Goal: Navigation & Orientation: Find specific page/section

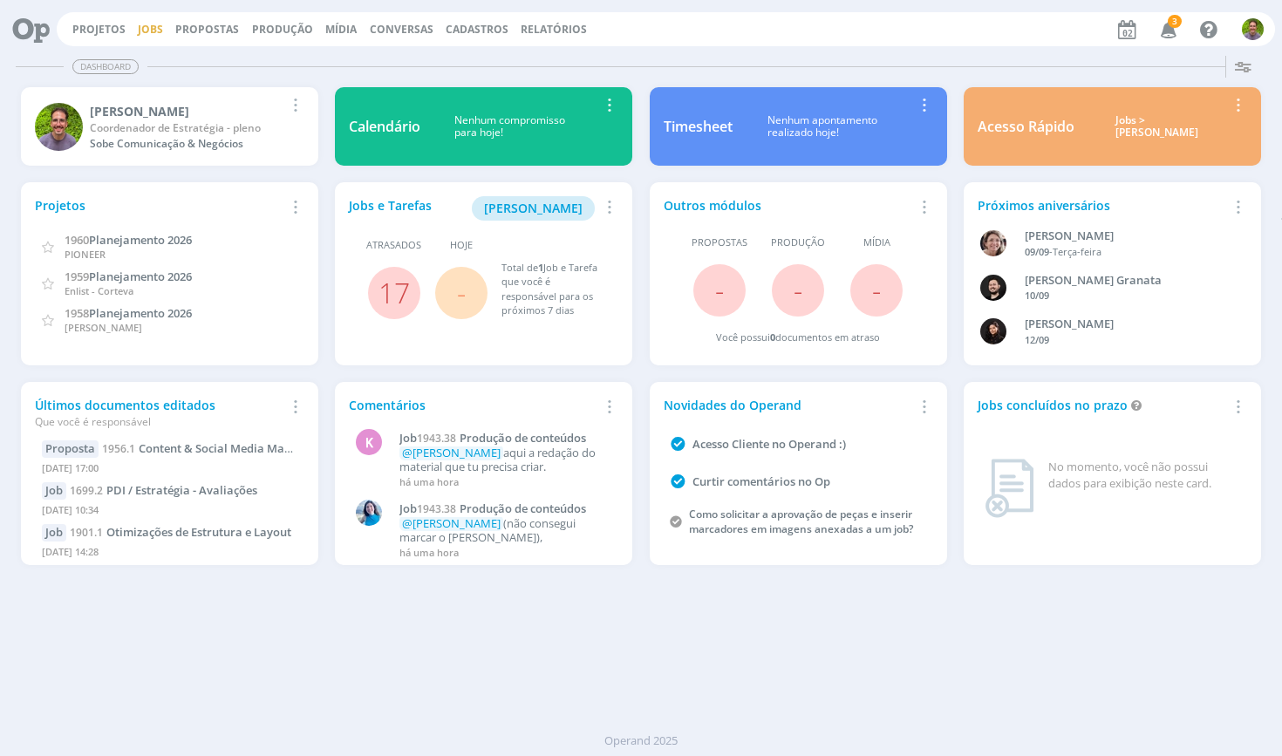
click at [143, 31] on link "Jobs" at bounding box center [150, 29] width 25 height 15
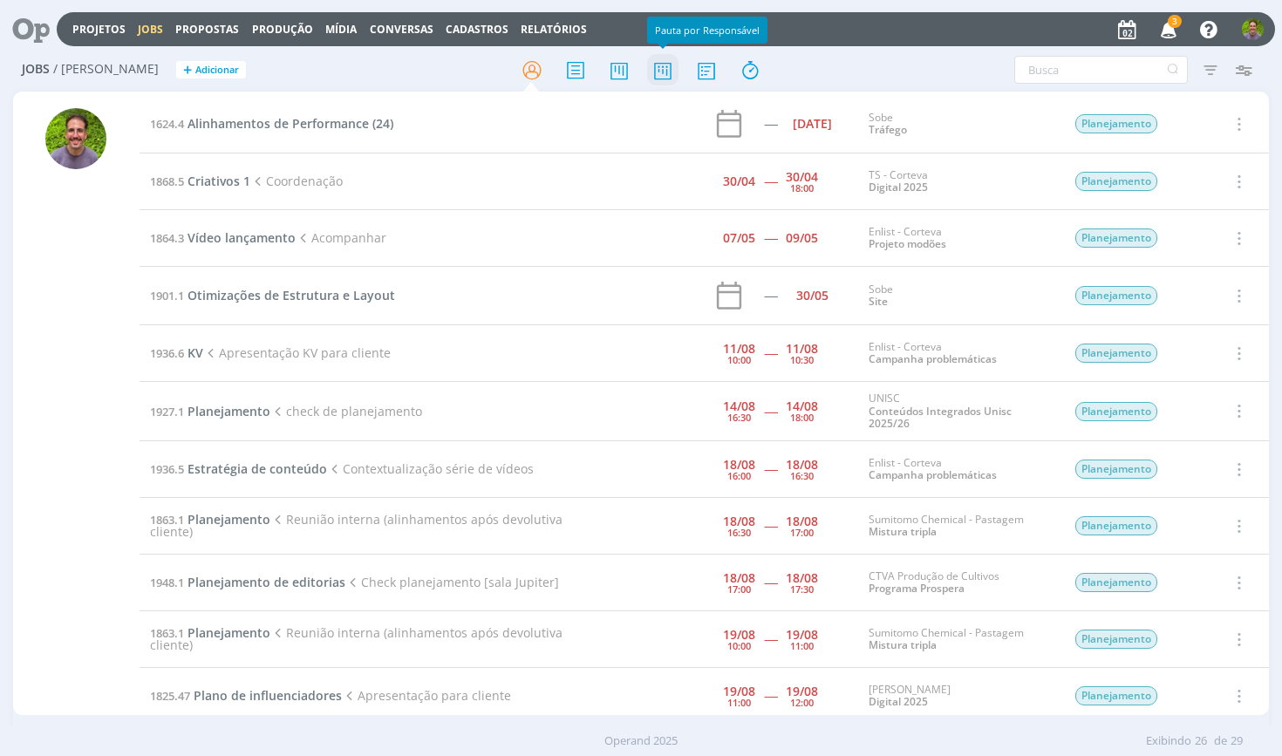
click at [656, 67] on icon at bounding box center [662, 70] width 31 height 34
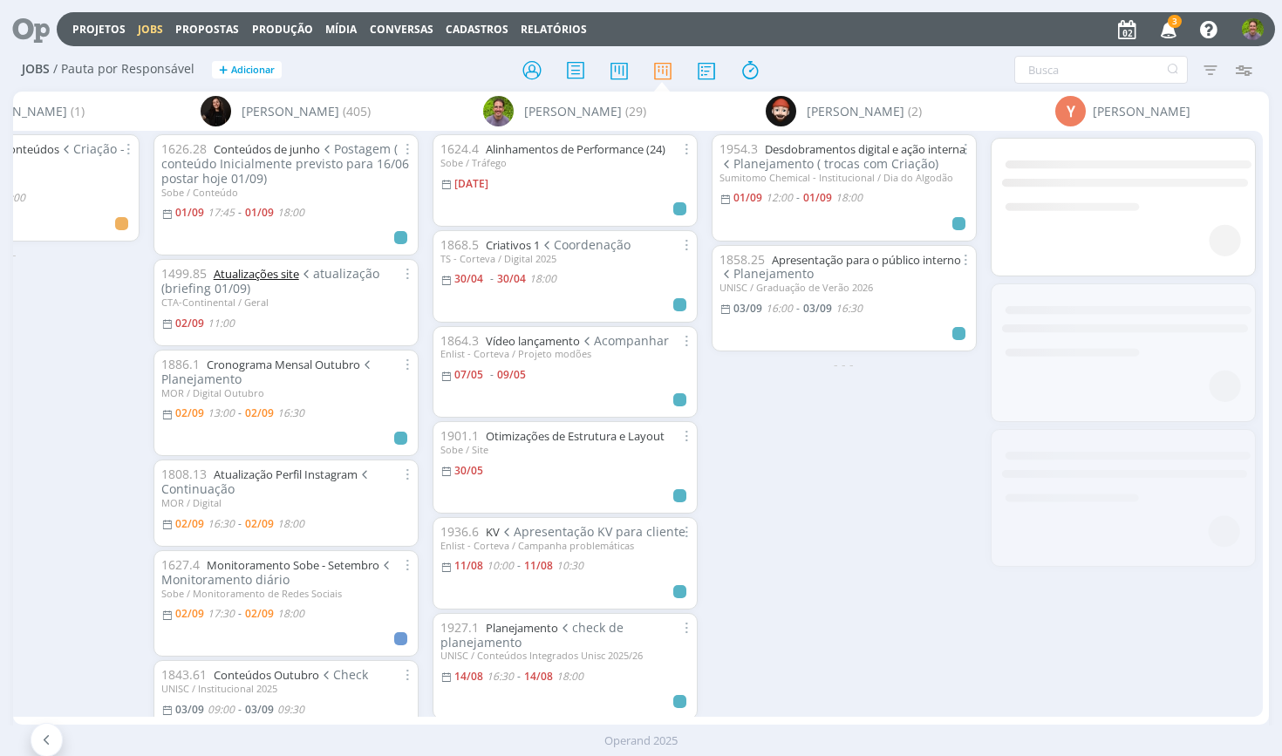
scroll to position [0, 2106]
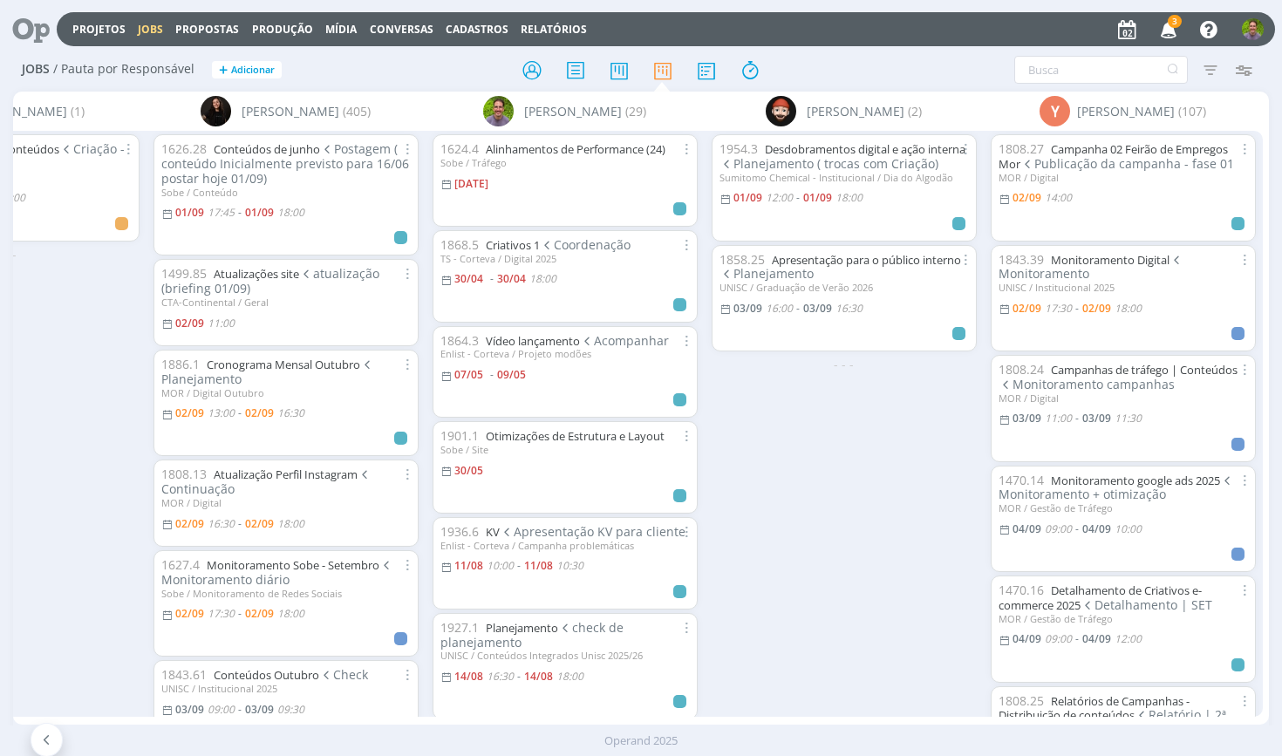
click at [663, 69] on link at bounding box center [662, 69] width 31 height 31
click at [1126, 149] on link "Campanha 02 Feirão de Empregos Mor" at bounding box center [1112, 156] width 229 height 31
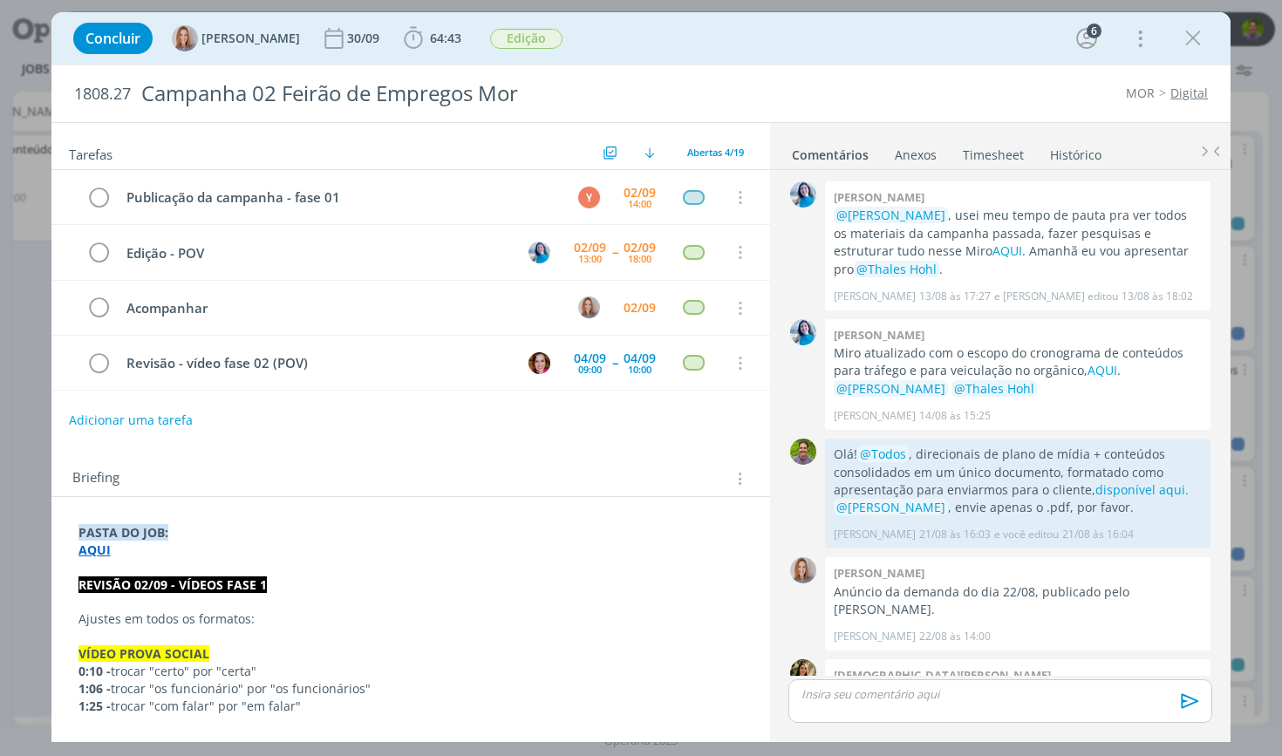
scroll to position [1038, 0]
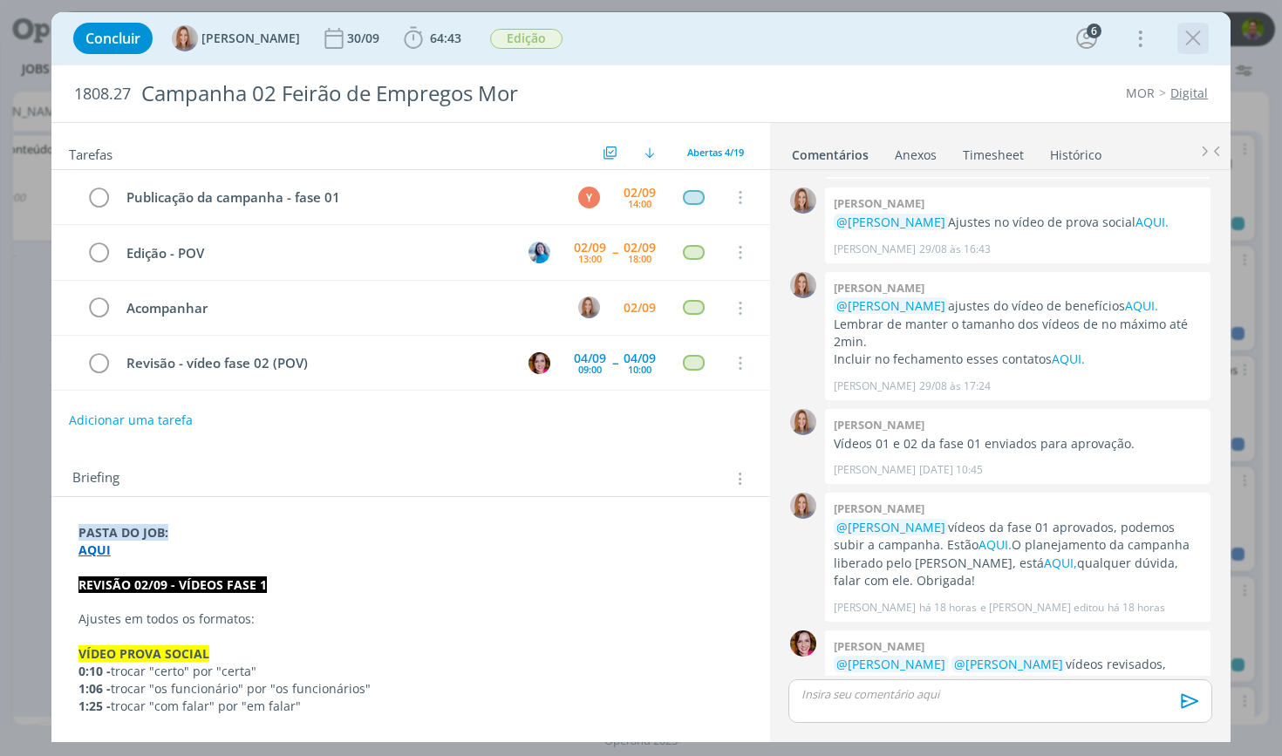
click at [1188, 44] on icon "dialog" at bounding box center [1193, 38] width 26 height 26
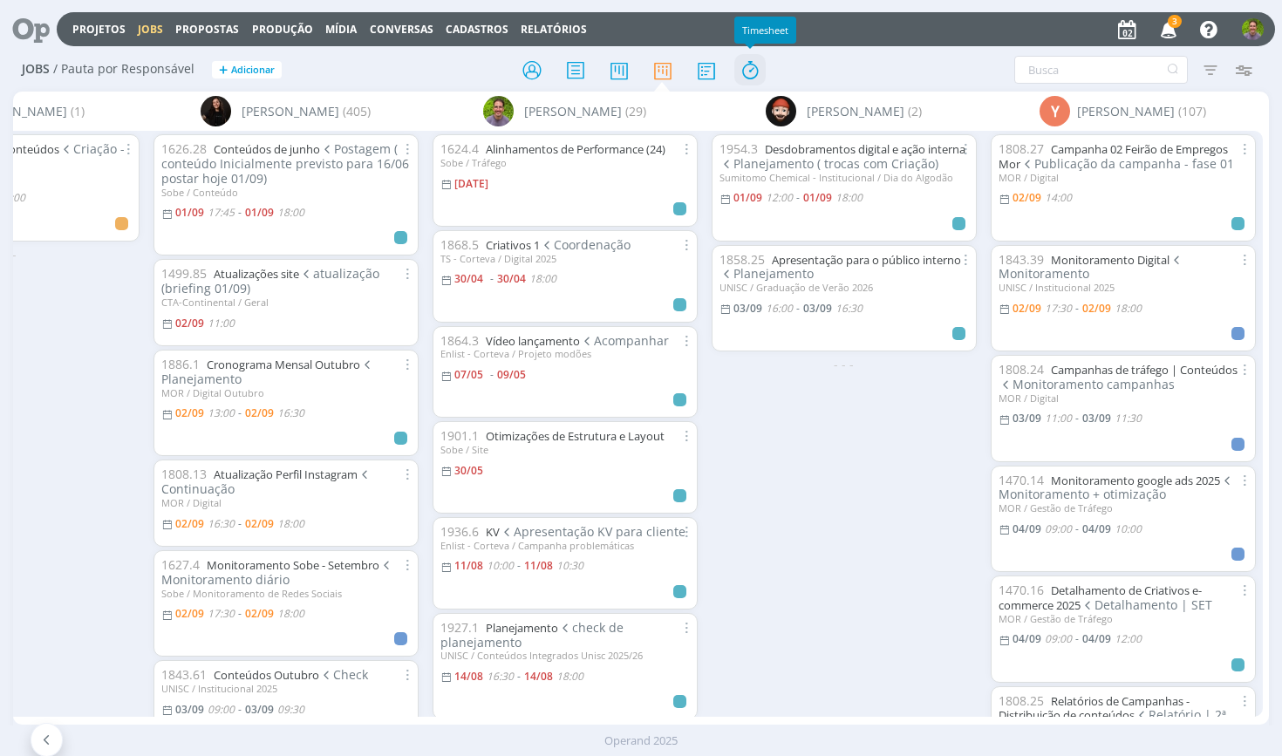
click at [756, 69] on icon at bounding box center [749, 70] width 31 height 34
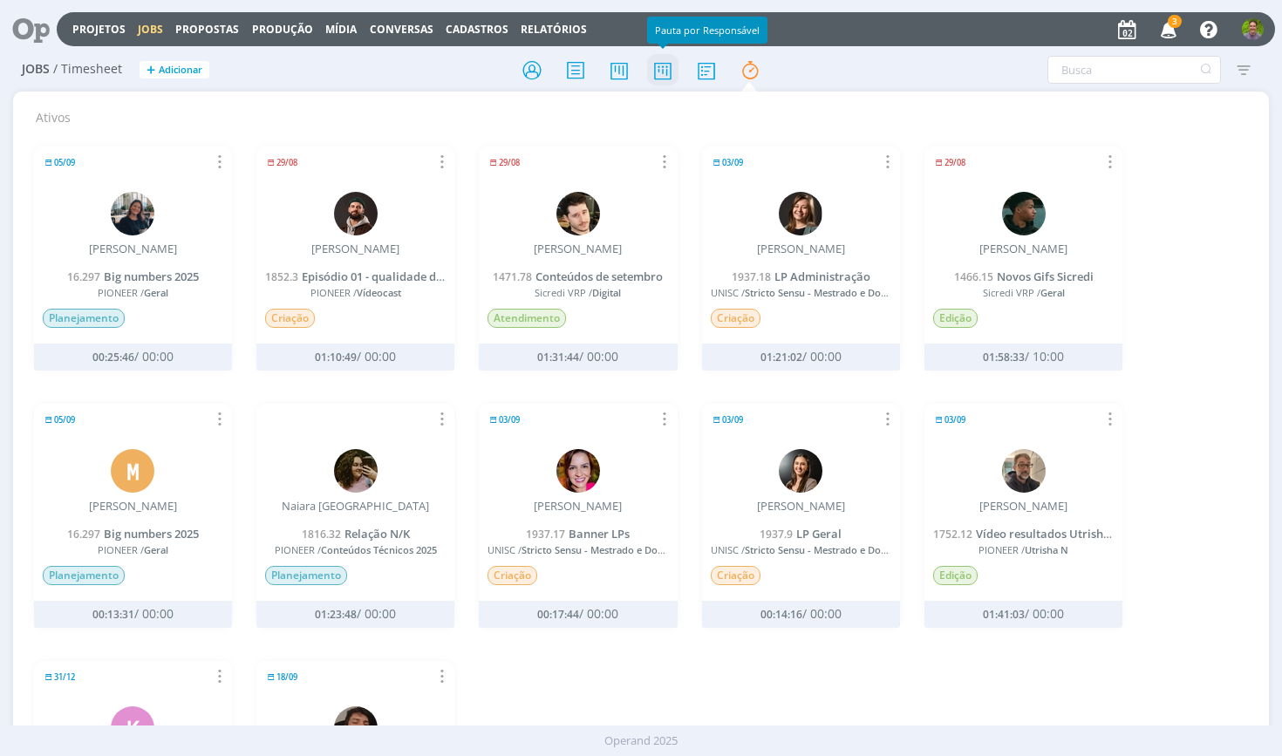
click at [669, 68] on icon at bounding box center [662, 70] width 31 height 34
